Goal: Task Accomplishment & Management: Manage account settings

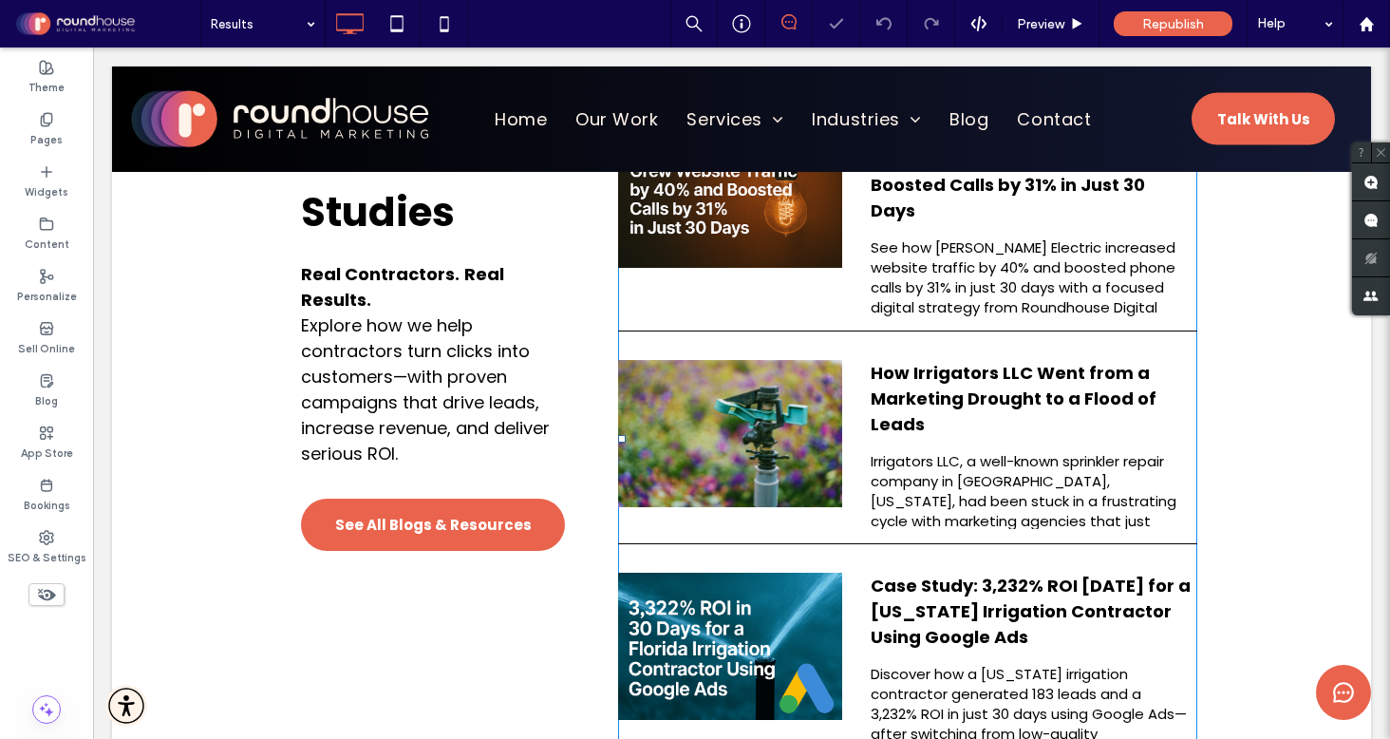
scroll to position [485, 0]
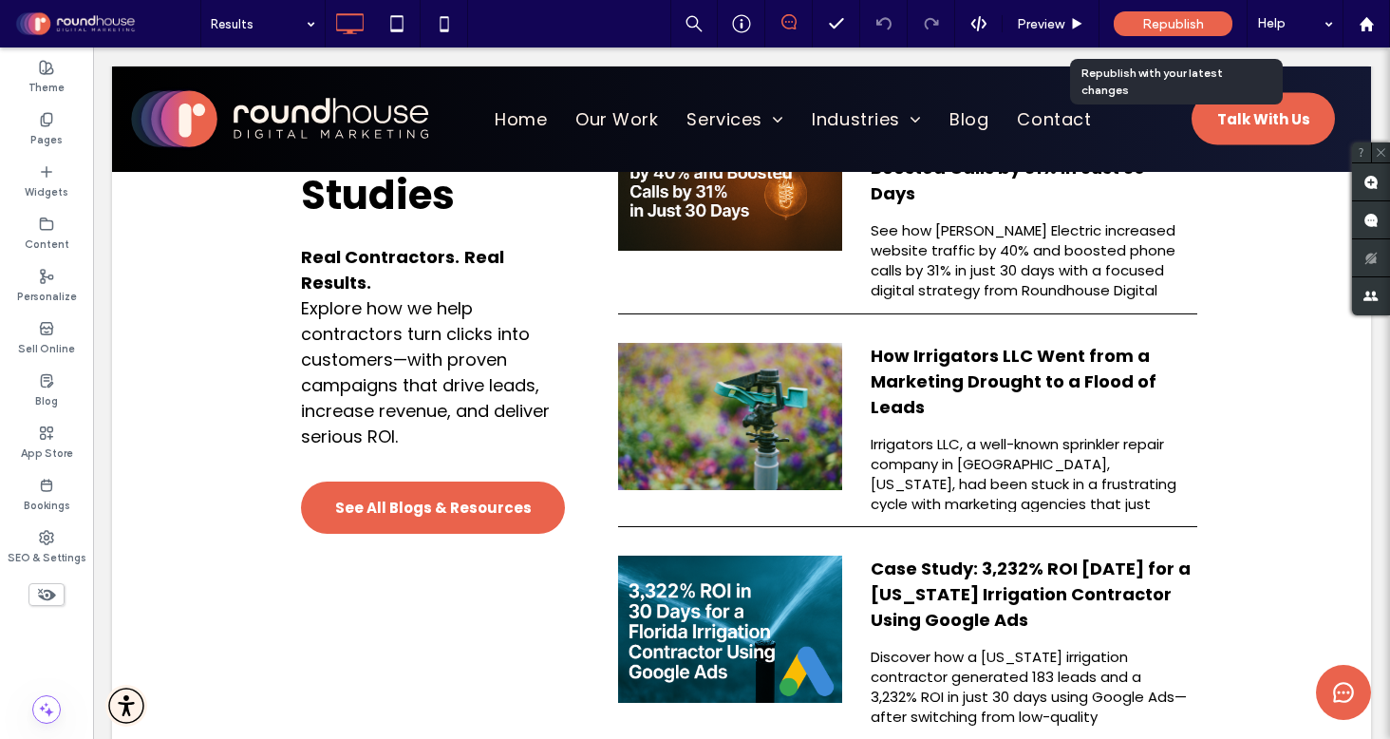
click at [1177, 22] on span "Republish" at bounding box center [1173, 24] width 62 height 16
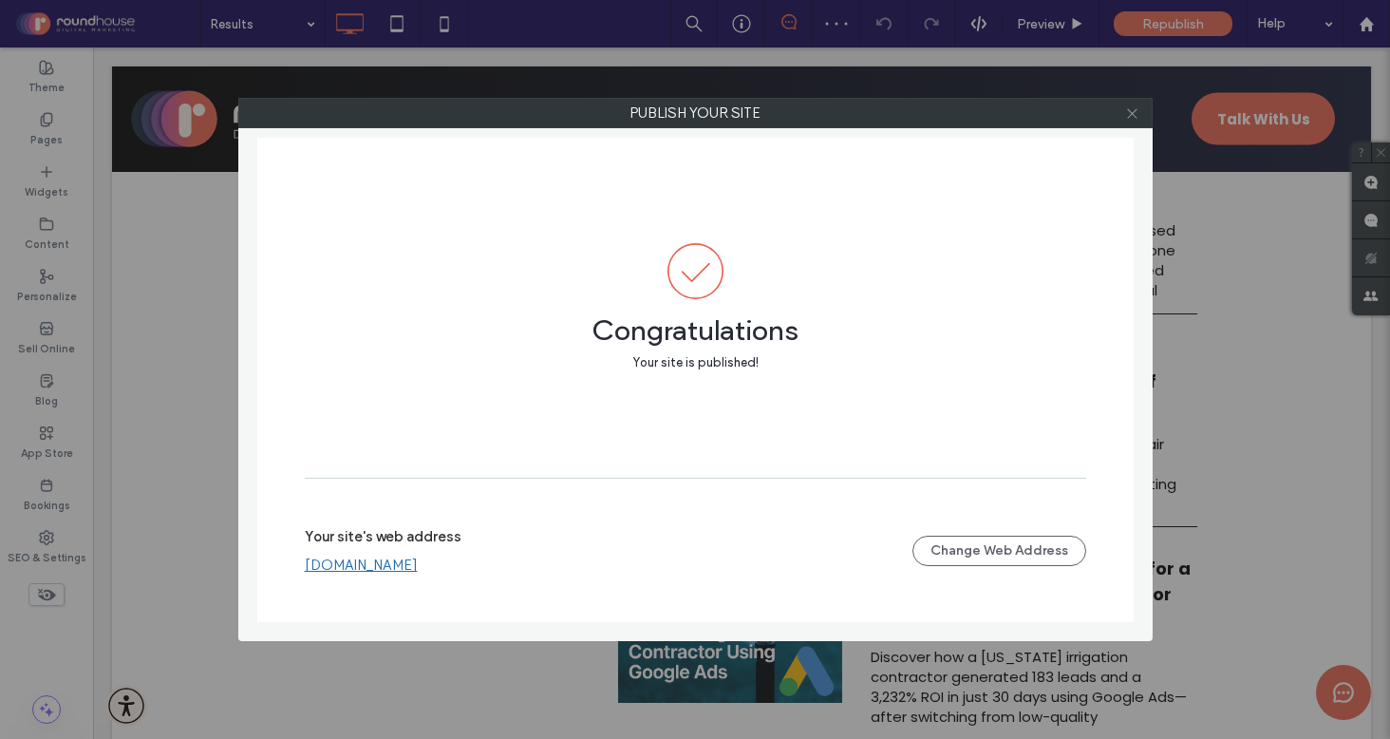
click at [1130, 115] on use at bounding box center [1131, 112] width 9 height 9
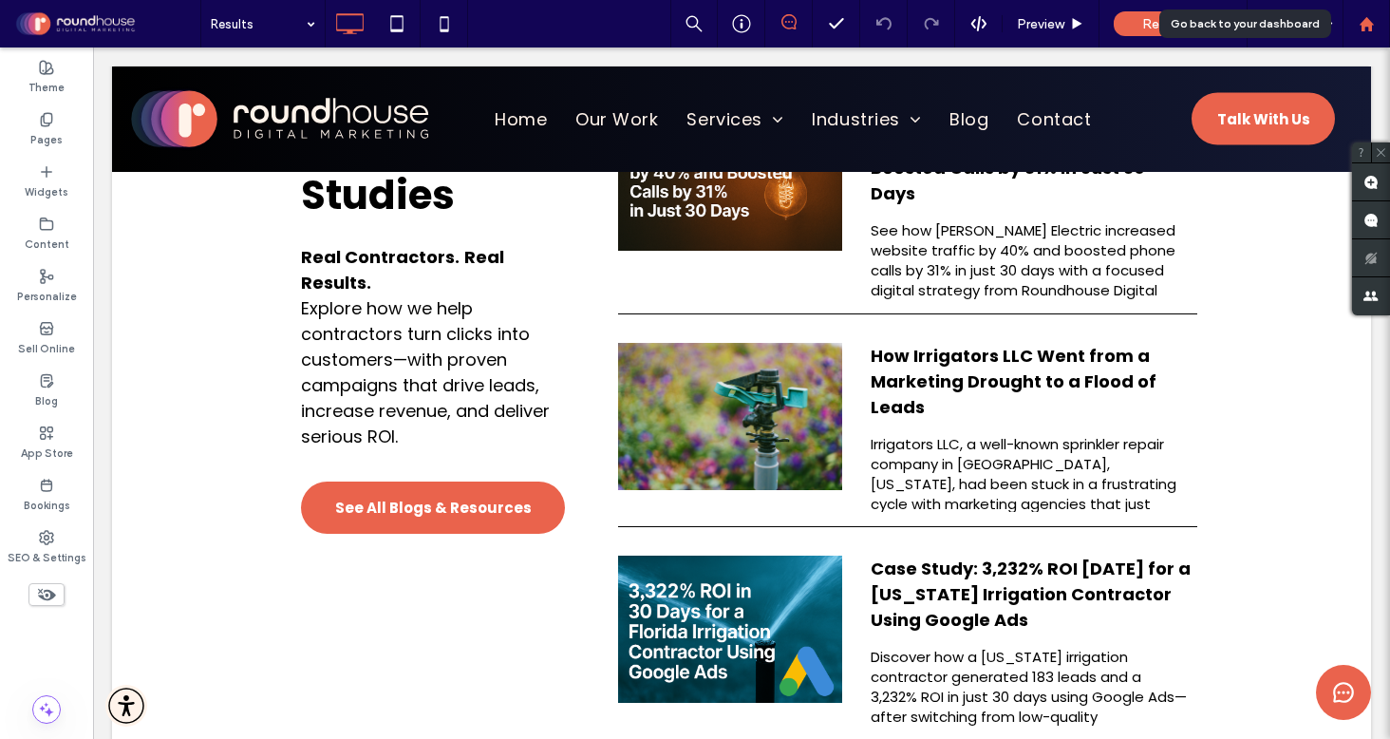
click at [1370, 28] on use at bounding box center [1366, 23] width 14 height 14
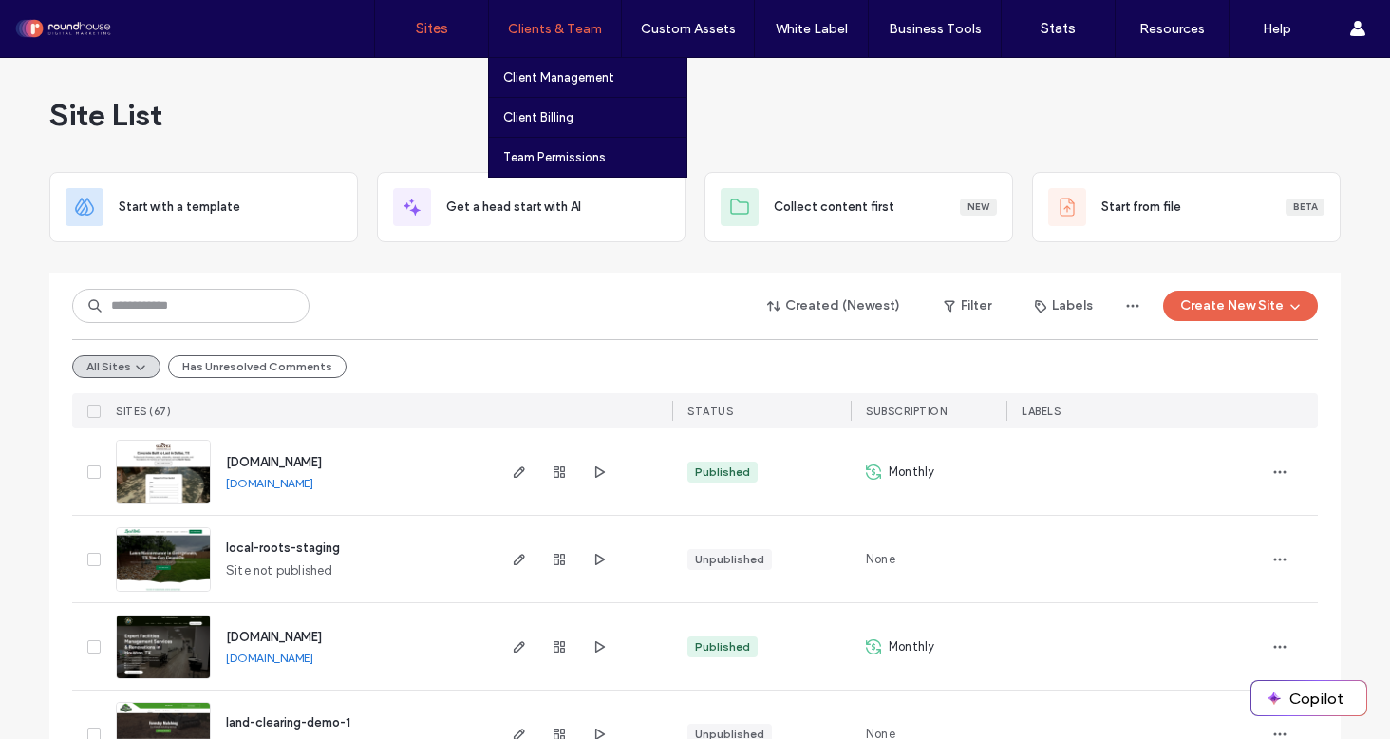
click at [569, 12] on div "Clients & Team" at bounding box center [555, 28] width 132 height 57
click at [568, 30] on label "Clients & Team" at bounding box center [555, 29] width 94 height 16
click at [588, 73] on label "Client Management" at bounding box center [558, 77] width 111 height 14
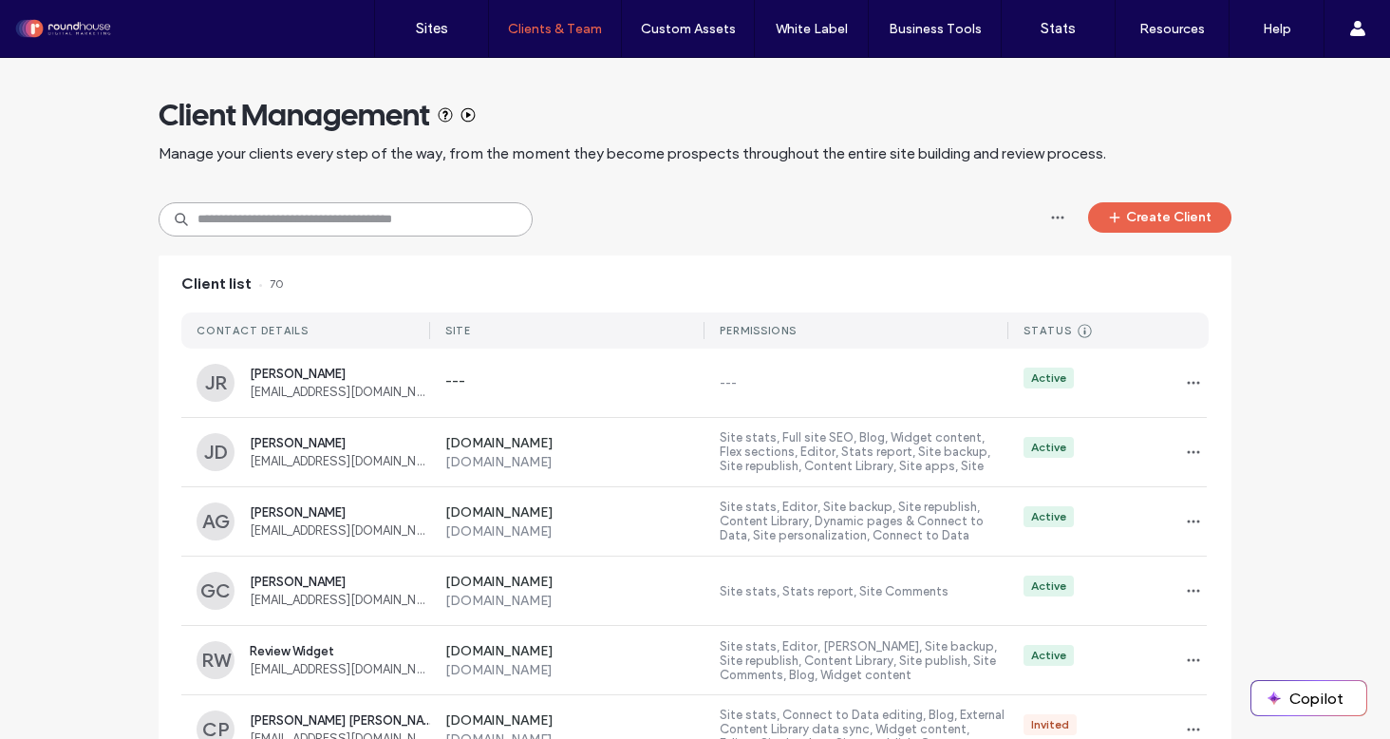
click at [317, 219] on input at bounding box center [346, 219] width 374 height 34
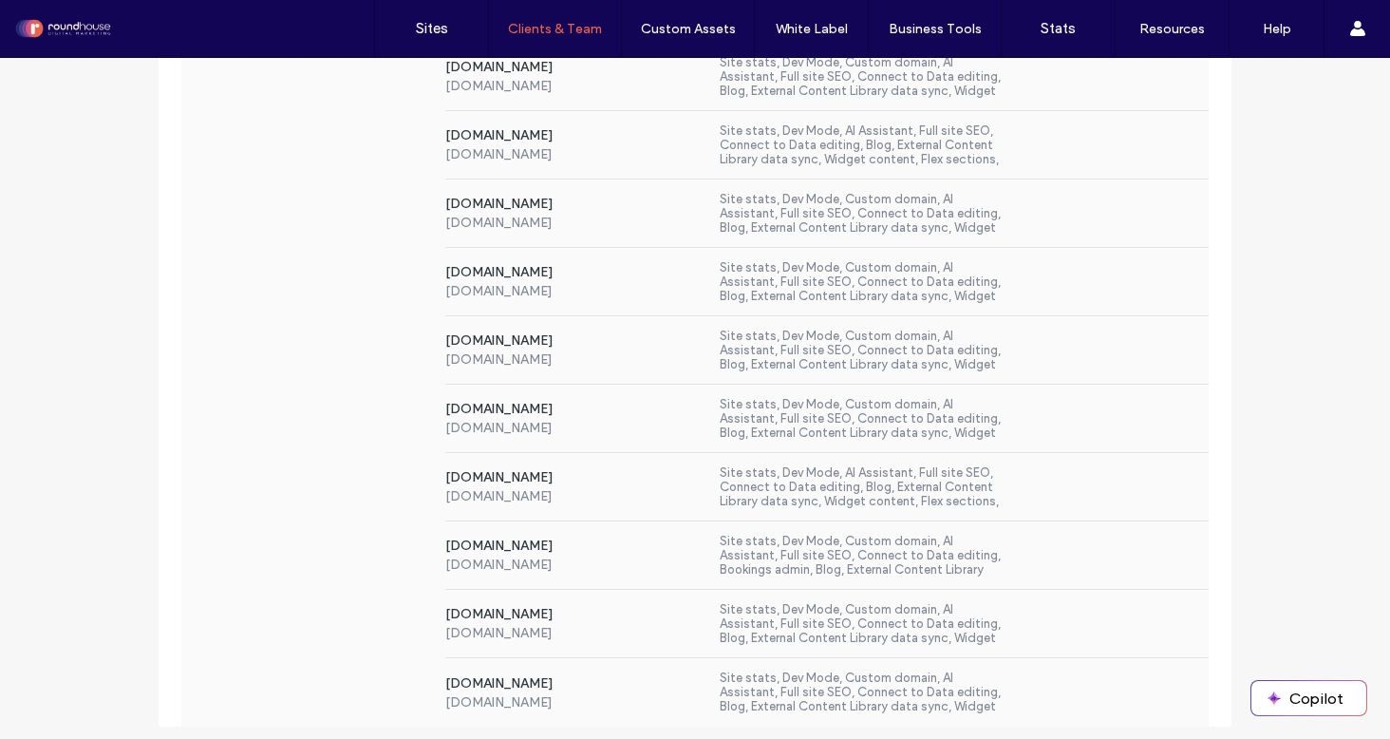
scroll to position [1134, 0]
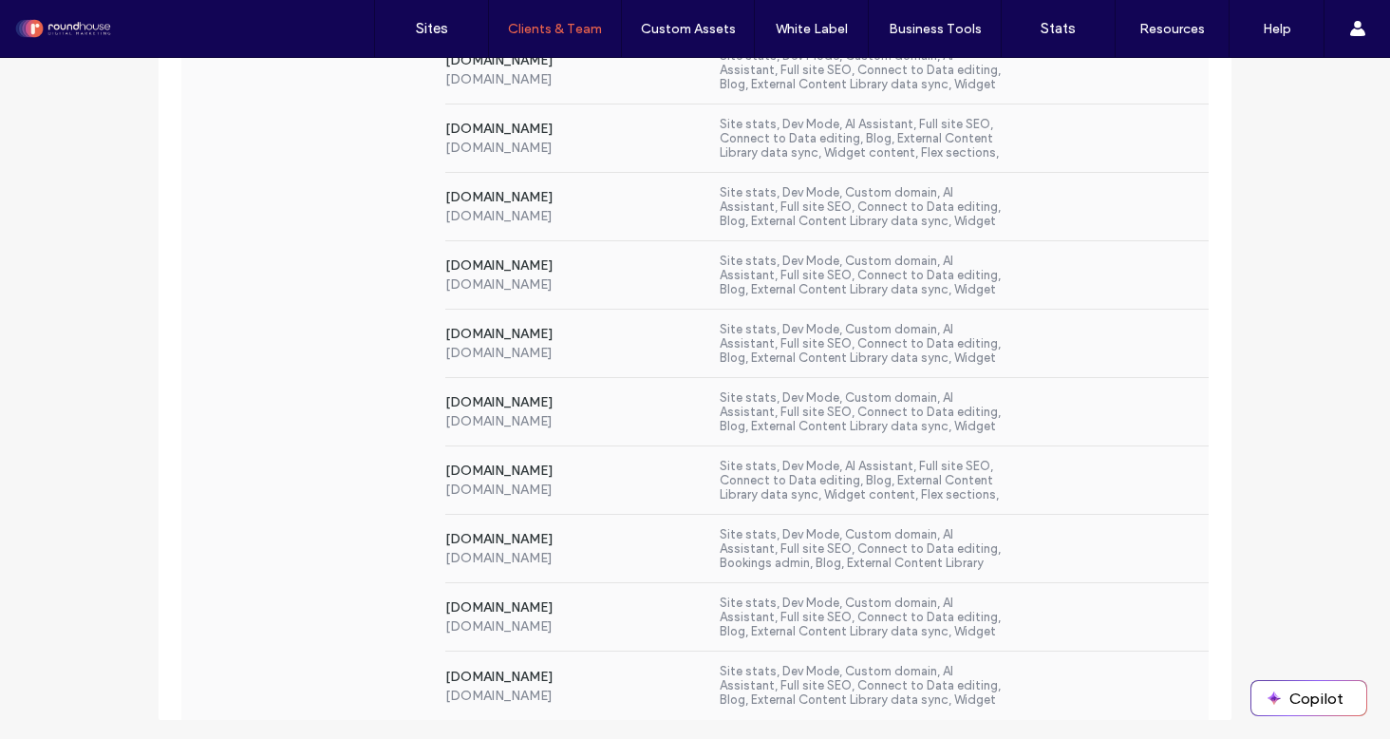
type input "*******"
click at [845, 555] on label "Site stats, Dev Mode, Custom domain, AI Assistant, Full site SEO, Connect to Da…" at bounding box center [864, 549] width 289 height 44
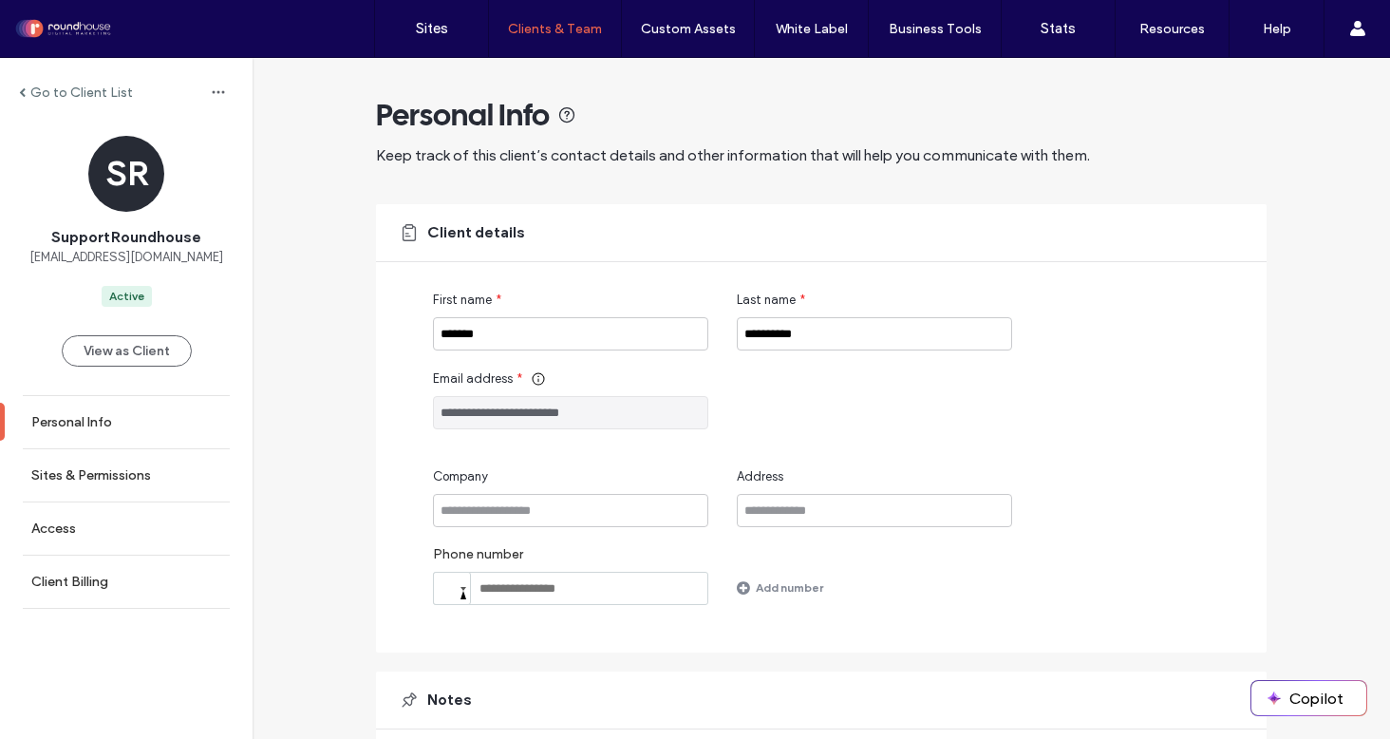
scroll to position [145, 0]
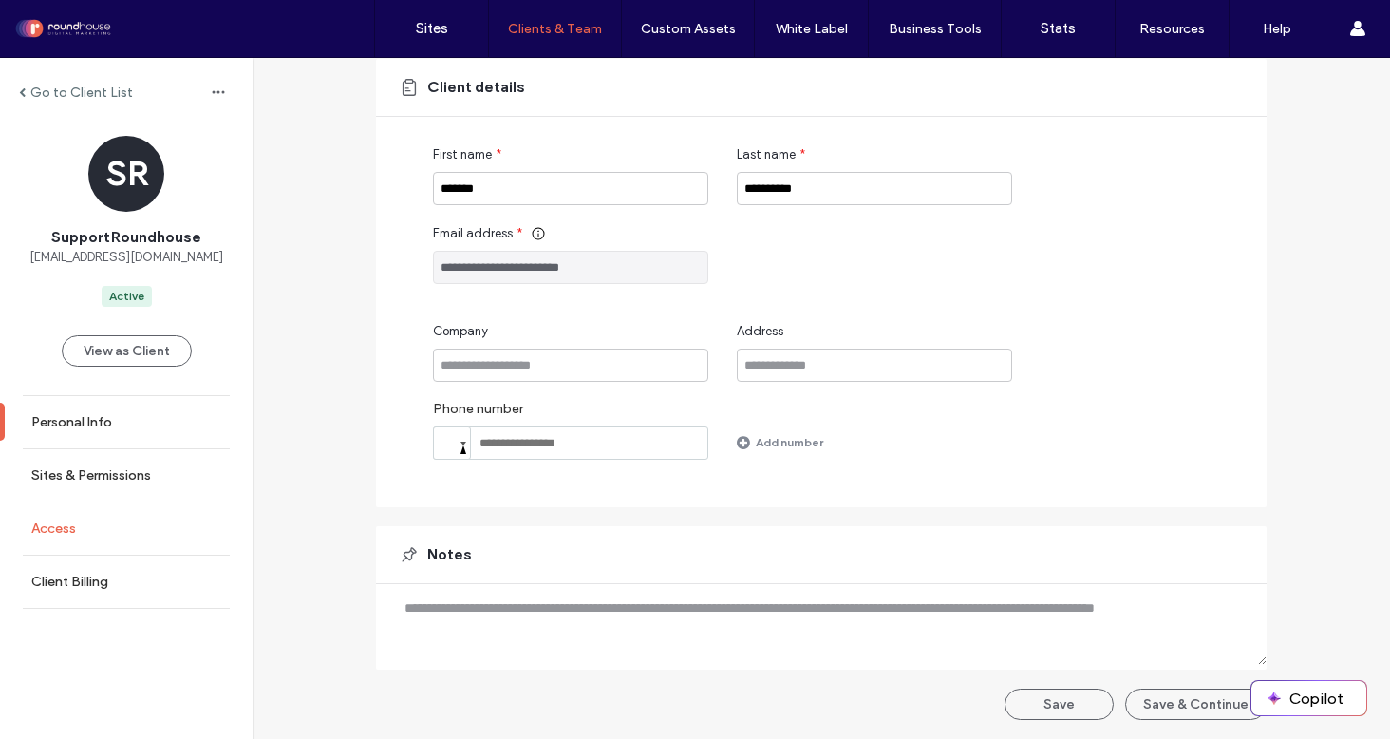
click at [110, 515] on link "Access" at bounding box center [126, 528] width 253 height 52
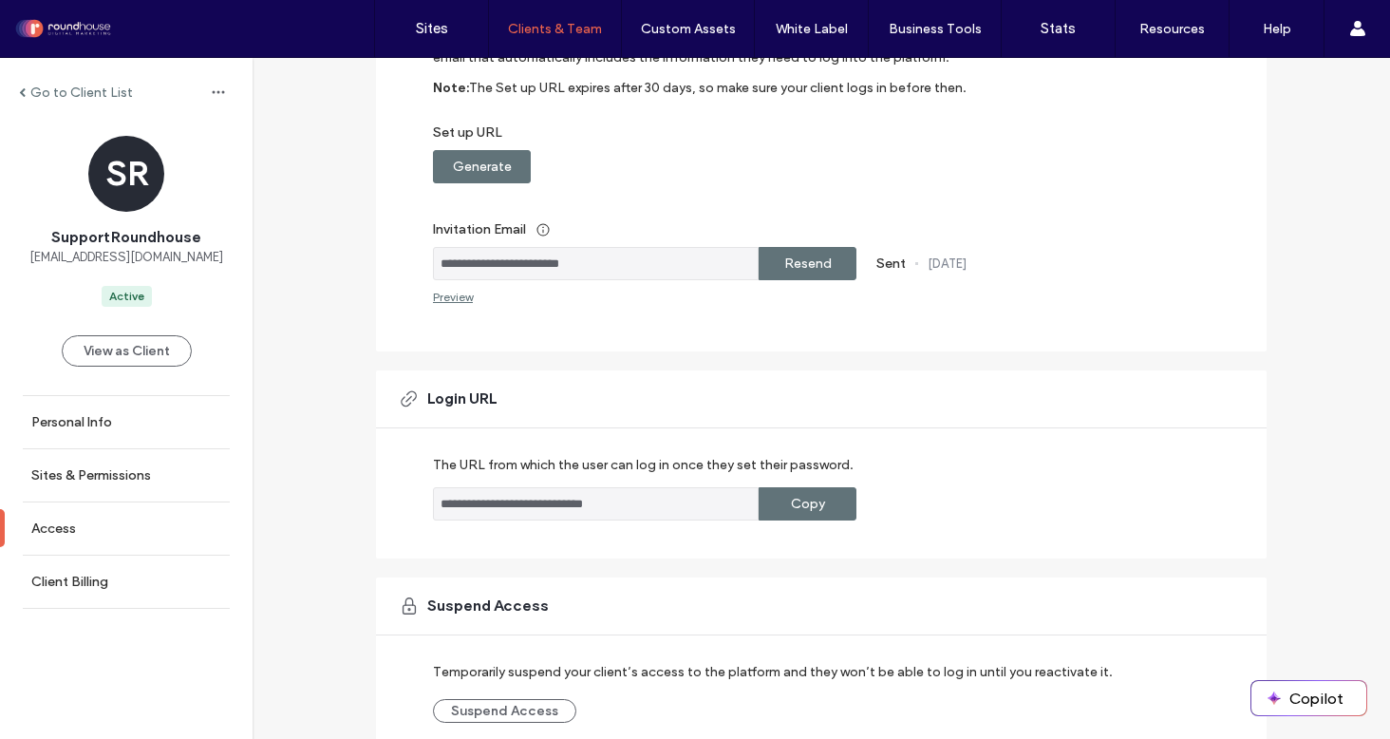
scroll to position [348, 0]
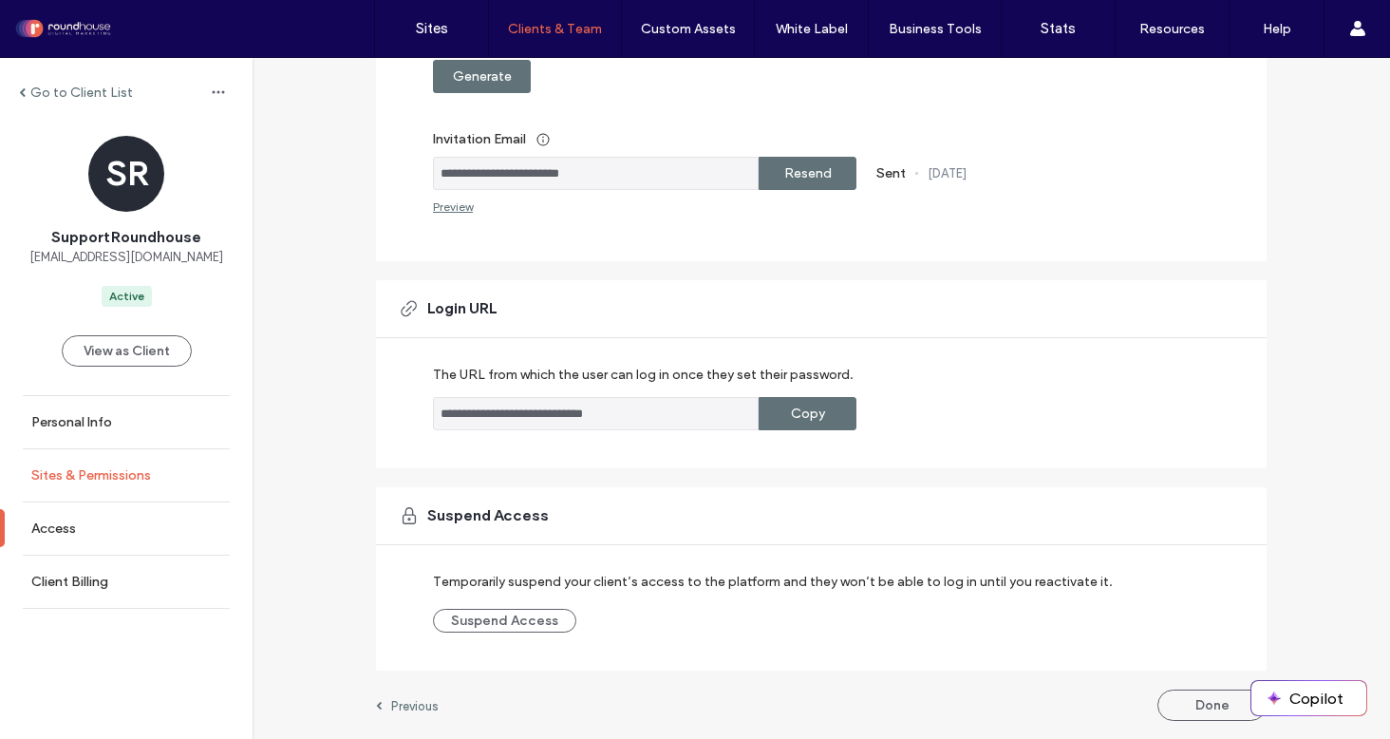
click at [88, 465] on link "Sites & Permissions" at bounding box center [126, 475] width 253 height 52
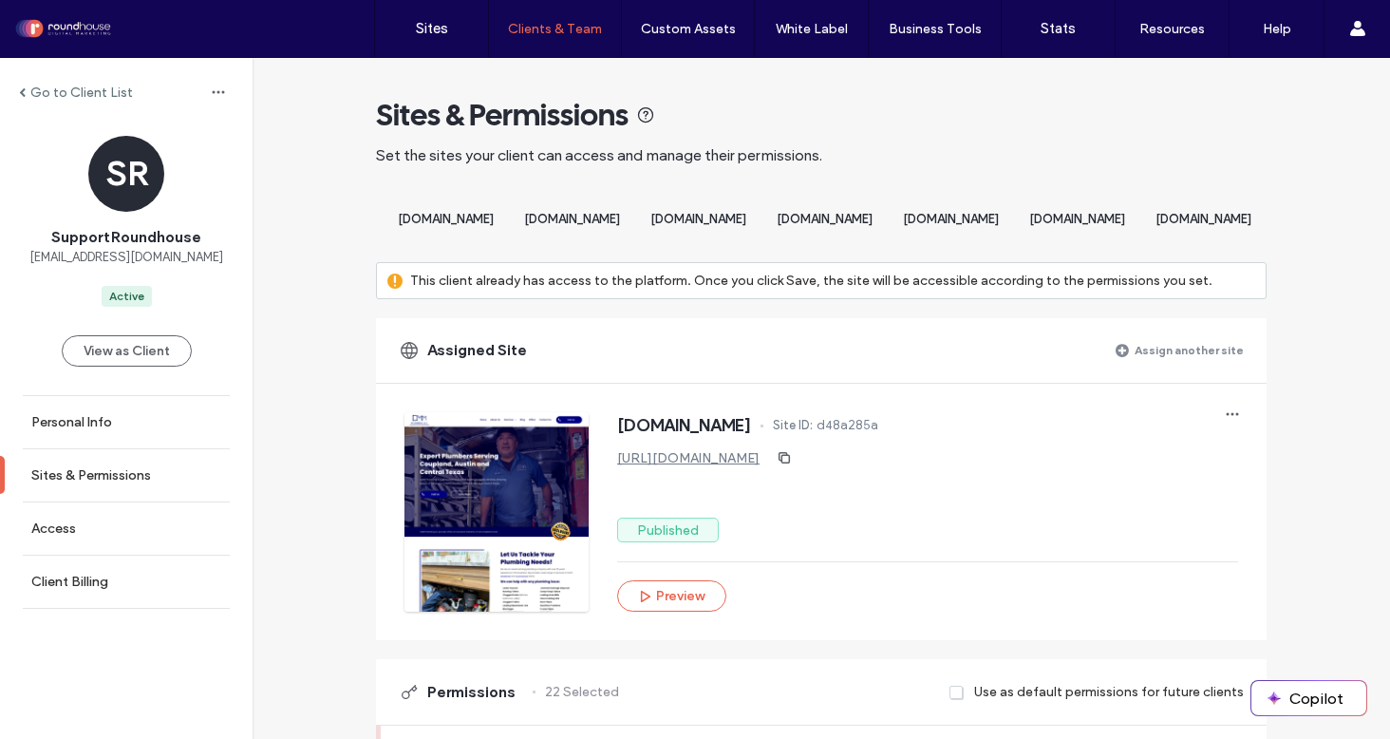
scroll to position [0, 2023]
click at [906, 222] on span "[DOMAIN_NAME]" at bounding box center [951, 219] width 96 height 14
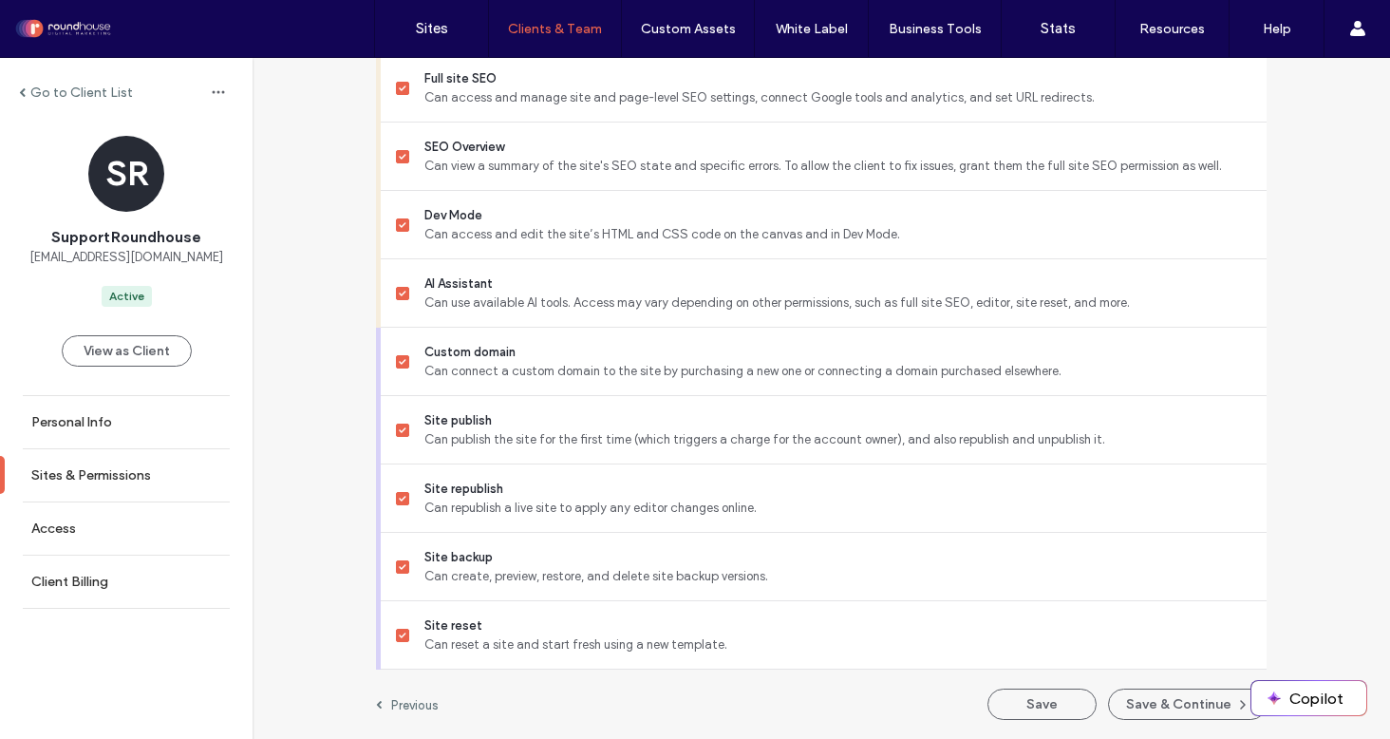
scroll to position [1782, 0]
